Goal: Navigation & Orientation: Go to known website

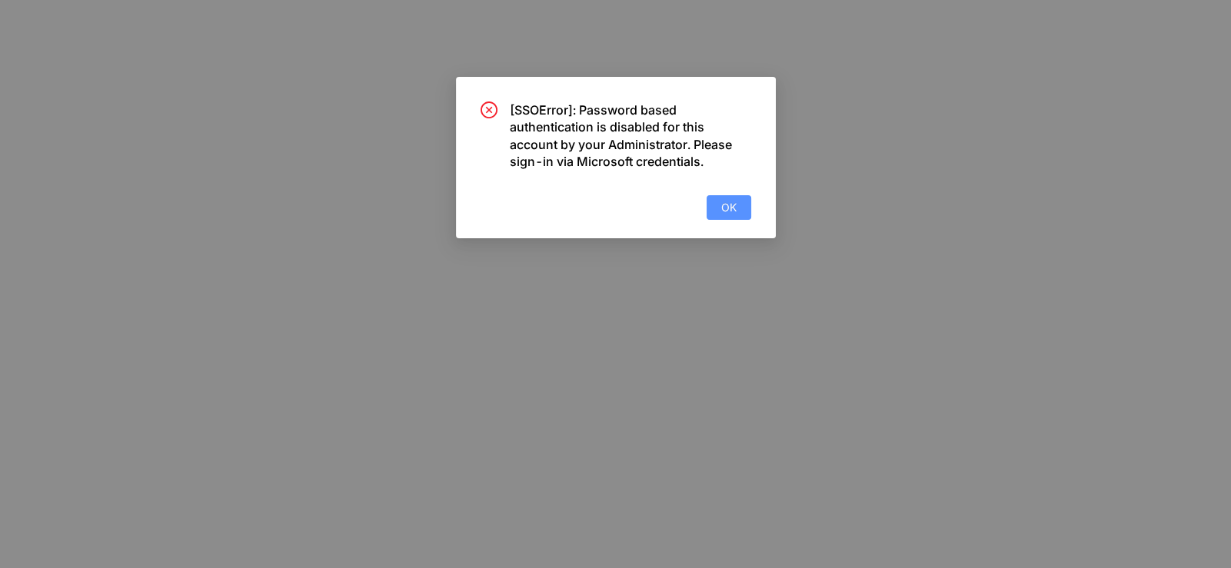
click at [728, 207] on span "OK" at bounding box center [728, 207] width 15 height 17
